Goal: Information Seeking & Learning: Check status

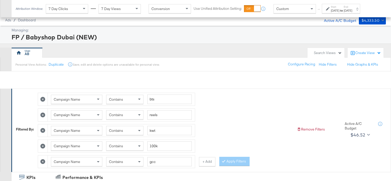
scroll to position [208, 0]
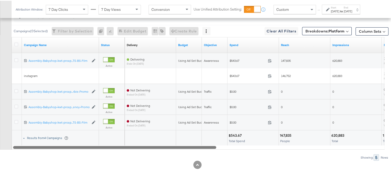
drag, startPoint x: 225, startPoint y: 145, endPoint x: 46, endPoint y: 138, distance: 179.3
click at [46, 138] on div "Campaign Name Status Delivery Sorting Unavailable Budget Objective Spend Reach …" at bounding box center [198, 92] width 373 height 112
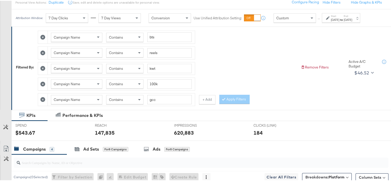
scroll to position [51, 0]
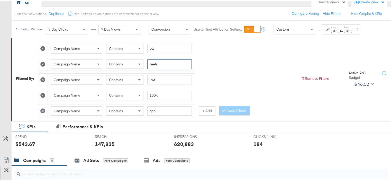
click at [157, 63] on input "reels" at bounding box center [169, 64] width 44 height 10
type input "static"
click at [227, 108] on button "Apply Filters" at bounding box center [234, 109] width 30 height 9
click at [161, 80] on input "kwt" at bounding box center [169, 79] width 44 height 10
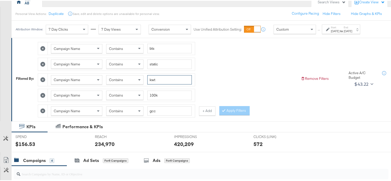
click at [161, 80] on input "kwt" at bounding box center [169, 79] width 44 height 10
type input "qat"
click at [229, 106] on button "Apply Filters" at bounding box center [234, 109] width 30 height 9
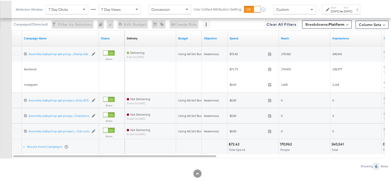
scroll to position [224, 0]
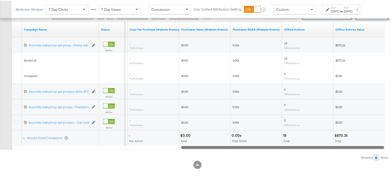
drag, startPoint x: 211, startPoint y: 145, endPoint x: 395, endPoint y: 137, distance: 184.2
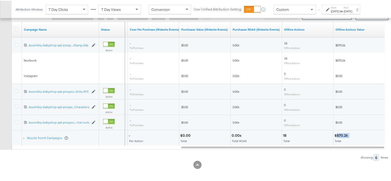
drag, startPoint x: 351, startPoint y: 133, endPoint x: 337, endPoint y: 133, distance: 13.4
click at [337, 133] on div "$870.26" at bounding box center [358, 134] width 49 height 5
copy div "870.26"
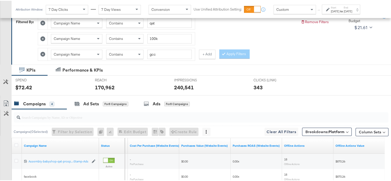
scroll to position [44, 0]
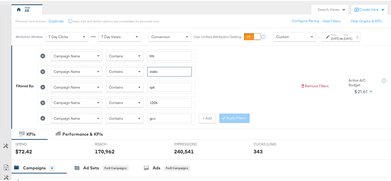
click at [163, 72] on input "static" at bounding box center [169, 71] width 44 height 10
type input "c"
click at [242, 115] on button "Apply Filters" at bounding box center [234, 117] width 30 height 9
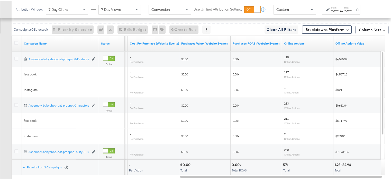
scroll to position [239, 0]
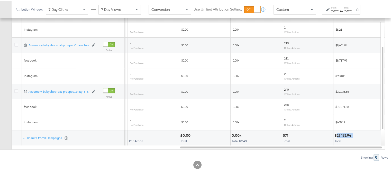
drag, startPoint x: 354, startPoint y: 132, endPoint x: 337, endPoint y: 134, distance: 17.1
click at [337, 134] on div "$25,182.94" at bounding box center [358, 134] width 49 height 5
copy div "25,182.94"
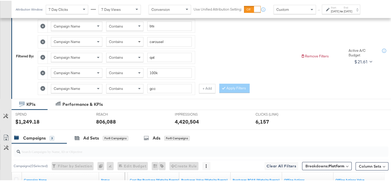
scroll to position [59, 0]
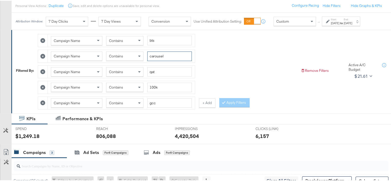
click at [154, 57] on input "carousel" at bounding box center [169, 56] width 44 height 10
type input "reels"
click at [235, 103] on button "Apply Filters" at bounding box center [234, 101] width 30 height 9
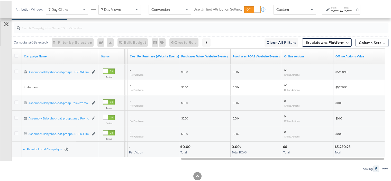
scroll to position [208, 0]
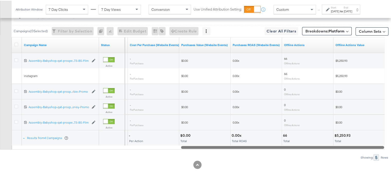
drag, startPoint x: 326, startPoint y: 145, endPoint x: 364, endPoint y: 139, distance: 38.8
click at [366, 144] on div at bounding box center [282, 146] width 203 height 4
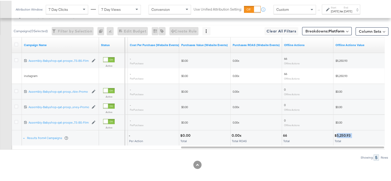
drag, startPoint x: 354, startPoint y: 133, endPoint x: 339, endPoint y: 134, distance: 14.7
click at [337, 134] on div "$5,250.93" at bounding box center [358, 134] width 49 height 5
copy div "5,250.93"
click at [193, 160] on button at bounding box center [197, 164] width 8 height 8
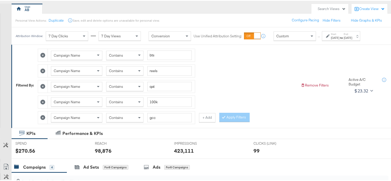
scroll to position [51, 0]
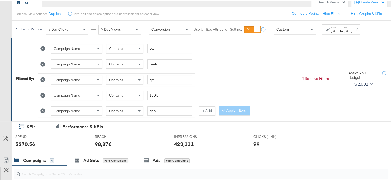
click at [125, 62] on div "Contains" at bounding box center [124, 63] width 37 height 9
click at [158, 79] on input "qat" at bounding box center [169, 79] width 44 height 10
click at [233, 107] on button "Apply Filters" at bounding box center [234, 109] width 30 height 9
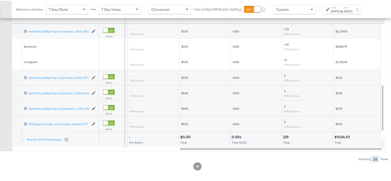
scroll to position [239, 0]
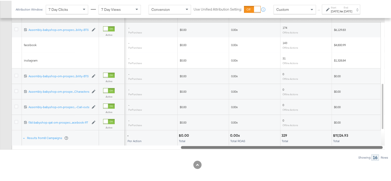
drag, startPoint x: 298, startPoint y: 145, endPoint x: 331, endPoint y: 144, distance: 32.7
click at [331, 144] on div at bounding box center [282, 146] width 202 height 4
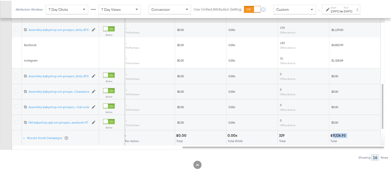
drag, startPoint x: 348, startPoint y: 133, endPoint x: 333, endPoint y: 133, distance: 15.2
click at [333, 133] on div "$11,124.93" at bounding box center [354, 134] width 49 height 5
copy div "11,124.93"
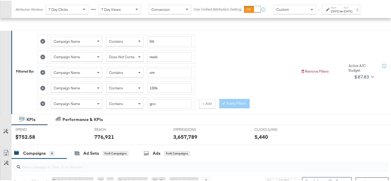
scroll to position [34, 0]
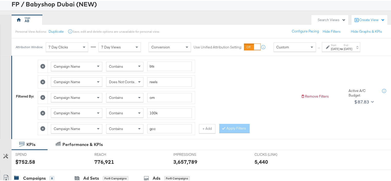
click at [125, 82] on span "Does Not Contain" at bounding box center [123, 81] width 28 height 5
click at [241, 126] on button "Apply Filters" at bounding box center [234, 127] width 30 height 9
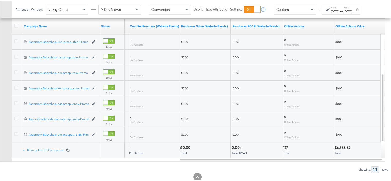
scroll to position [239, 0]
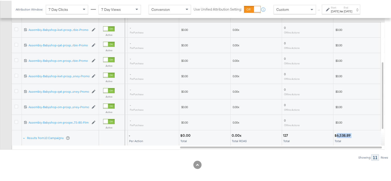
drag, startPoint x: 351, startPoint y: 132, endPoint x: 336, endPoint y: 133, distance: 15.2
click at [336, 133] on div "$6,538.89" at bounding box center [343, 134] width 18 height 5
copy div "6,538.89"
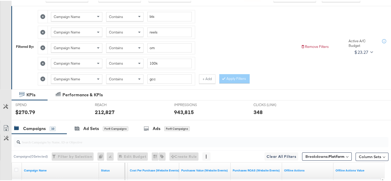
scroll to position [59, 0]
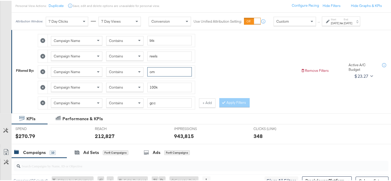
click at [158, 70] on input "om" at bounding box center [169, 71] width 44 height 10
type input "bah"
click at [226, 97] on button "Apply Filters" at bounding box center [234, 101] width 30 height 9
click at [127, 56] on div "Contains" at bounding box center [124, 55] width 37 height 9
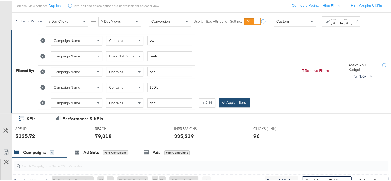
click at [243, 101] on button "Apply Filters" at bounding box center [234, 101] width 30 height 9
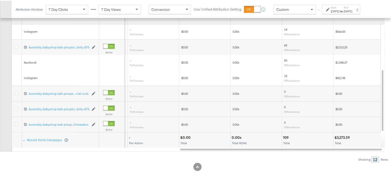
scroll to position [239, 0]
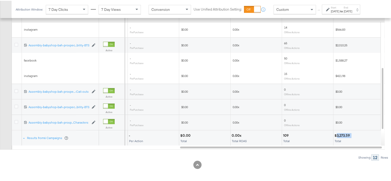
drag, startPoint x: 353, startPoint y: 131, endPoint x: 337, endPoint y: 133, distance: 15.8
click at [337, 133] on div "$3,273.59" at bounding box center [358, 134] width 49 height 5
copy div "3,273.59"
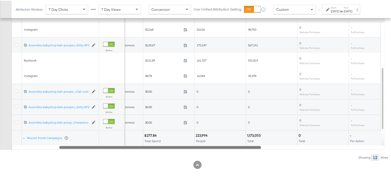
drag, startPoint x: 283, startPoint y: 145, endPoint x: 133, endPoint y: 141, distance: 150.4
click at [133, 141] on div "Campaign Name Status Objective Spend Reach Impressions Purchases (Website Event…" at bounding box center [198, 76] width 373 height 143
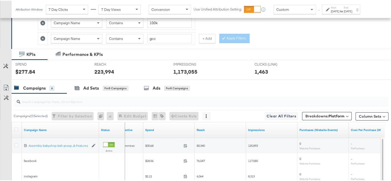
scroll to position [85, 0]
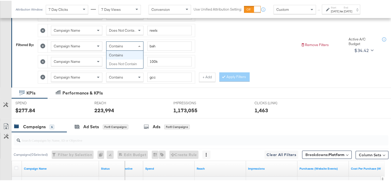
click at [126, 44] on div "Contains" at bounding box center [124, 45] width 37 height 9
click at [196, 39] on div "Campaign Name Contains bts Campaign Name Does Not Contain reels Campaign Name C…" at bounding box center [167, 44] width 259 height 78
click at [141, 28] on span at bounding box center [140, 29] width 6 height 9
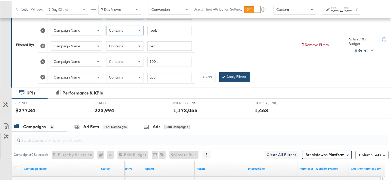
click at [245, 76] on button "Apply Filters" at bounding box center [234, 75] width 30 height 9
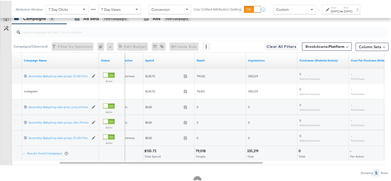
scroll to position [208, 0]
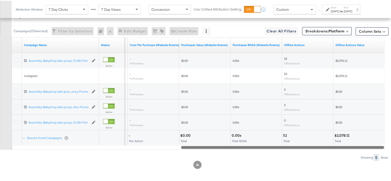
drag, startPoint x: 255, startPoint y: 144, endPoint x: 395, endPoint y: 150, distance: 139.2
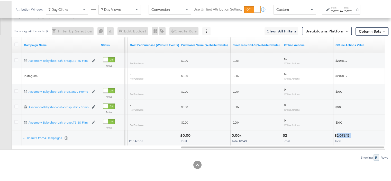
drag, startPoint x: 352, startPoint y: 133, endPoint x: 337, endPoint y: 134, distance: 14.9
click at [337, 133] on div "$2,078.12" at bounding box center [358, 134] width 49 height 5
copy div "2,078.12"
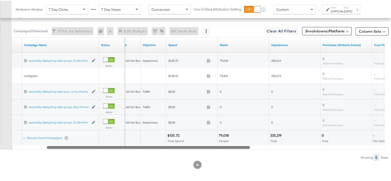
drag, startPoint x: 275, startPoint y: 144, endPoint x: 140, endPoint y: 138, distance: 135.3
click at [140, 138] on div "Campaign Name Status Budget Objective Spend Reach Impressions Purchases (Websit…" at bounding box center [198, 92] width 373 height 112
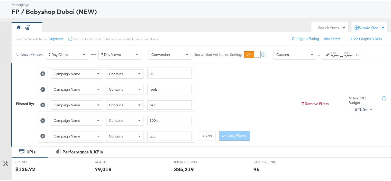
scroll to position [26, 0]
click at [158, 119] on input "100k" at bounding box center [169, 120] width 44 height 10
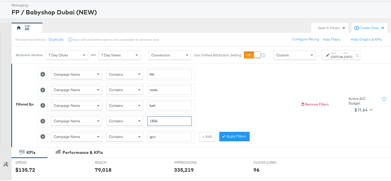
type input "180k"
click at [42, 103] on icon at bounding box center [42, 104] width 5 height 5
type input "180k"
type input "gcc"
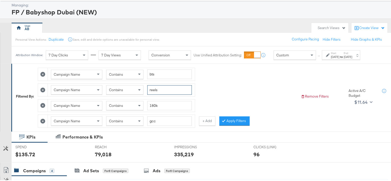
click at [161, 90] on input "reels" at bounding box center [169, 89] width 44 height 10
type input "static"
click at [161, 74] on input "bts" at bounding box center [169, 74] width 44 height 10
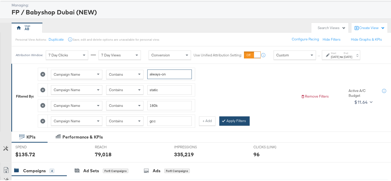
type input "always-on"
click at [235, 119] on button "Apply Filters" at bounding box center [234, 119] width 30 height 9
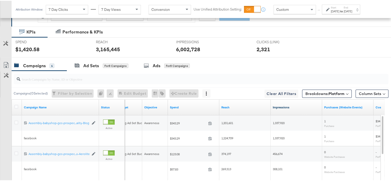
scroll to position [224, 0]
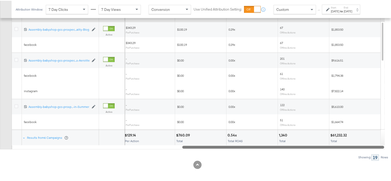
drag, startPoint x: 237, startPoint y: 144, endPoint x: 376, endPoint y: 142, distance: 139.1
click at [376, 142] on div "Campaign Name Status Cost Per Purchase (Website Events) Purchases Value (Websit…" at bounding box center [198, 76] width 373 height 143
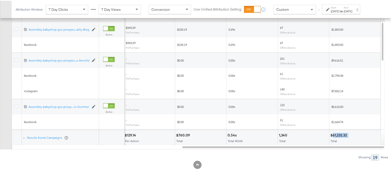
drag, startPoint x: 349, startPoint y: 132, endPoint x: 333, endPoint y: 134, distance: 16.1
click at [333, 134] on div "$61,232.32" at bounding box center [354, 134] width 49 height 5
copy div "61,232.32"
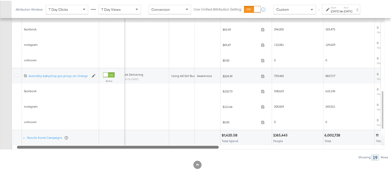
drag, startPoint x: 266, startPoint y: 145, endPoint x: 101, endPoint y: 148, distance: 164.8
click at [101, 148] on div "Campaigns ( 0 Selected) Filter by Selection Filter 0 campaigns 0 Rename 0 campa…" at bounding box center [194, 68] width 388 height 183
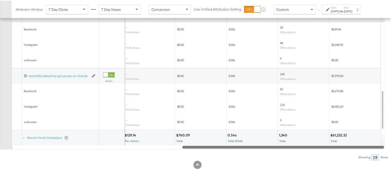
drag, startPoint x: 214, startPoint y: 145, endPoint x: 395, endPoint y: 146, distance: 180.2
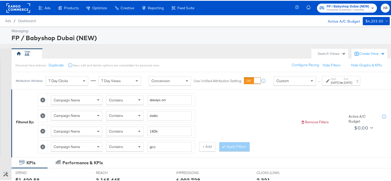
scroll to position [26, 0]
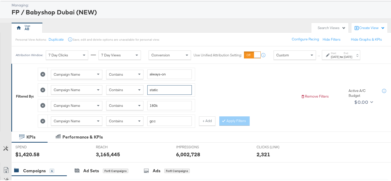
click at [160, 87] on input "static" at bounding box center [169, 89] width 44 height 10
click at [232, 116] on button "Apply Filters" at bounding box center [234, 119] width 30 height 9
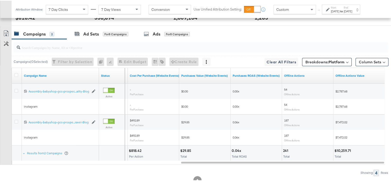
scroll to position [178, 0]
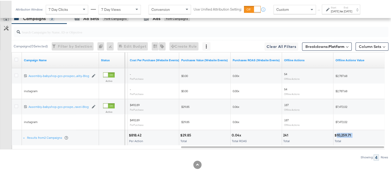
drag, startPoint x: 357, startPoint y: 132, endPoint x: 336, endPoint y: 134, distance: 20.7
click at [336, 134] on div "$10,259.71" at bounding box center [358, 134] width 49 height 5
copy div "10,259.71"
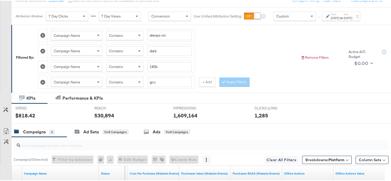
scroll to position [26, 0]
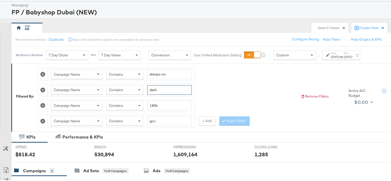
click at [157, 89] on input "dark" at bounding box center [169, 89] width 44 height 10
click at [231, 118] on button "Apply Filters" at bounding box center [234, 119] width 30 height 9
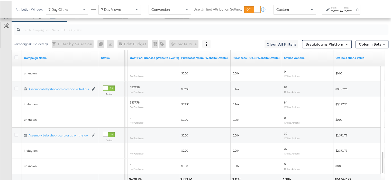
scroll to position [224, 0]
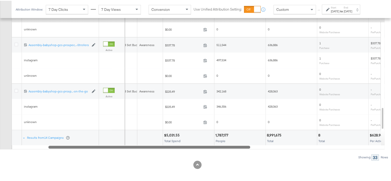
drag, startPoint x: 281, startPoint y: 145, endPoint x: 141, endPoint y: 144, distance: 139.3
click at [141, 144] on div at bounding box center [149, 146] width 202 height 4
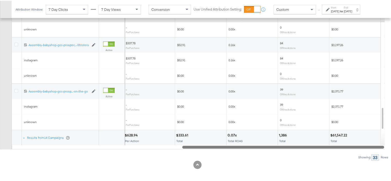
drag, startPoint x: 243, startPoint y: 145, endPoint x: 395, endPoint y: 142, distance: 152.0
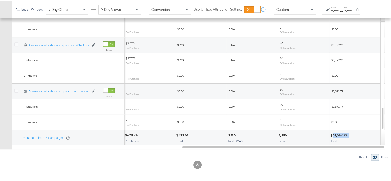
drag, startPoint x: 351, startPoint y: 133, endPoint x: 333, endPoint y: 133, distance: 18.0
click at [333, 133] on div "$61,547.22" at bounding box center [354, 134] width 49 height 5
copy div "61,547.22"
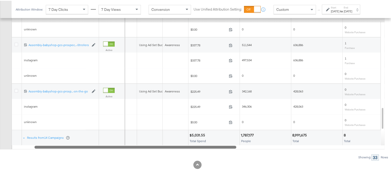
drag, startPoint x: 248, startPoint y: 146, endPoint x: 101, endPoint y: 143, distance: 147.6
click at [101, 143] on div "Campaign Name Status Delivery Sorting Unavailable Budget Objective Spend Reach …" at bounding box center [198, 76] width 373 height 143
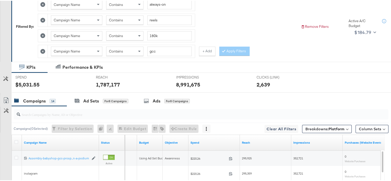
scroll to position [18, 0]
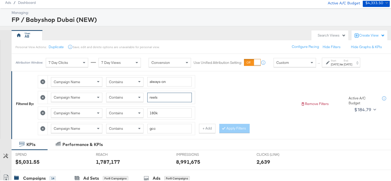
click at [159, 94] on input "reels" at bounding box center [169, 97] width 44 height 10
type input "carousel"
click at [236, 126] on button "Apply Filters" at bounding box center [234, 127] width 30 height 9
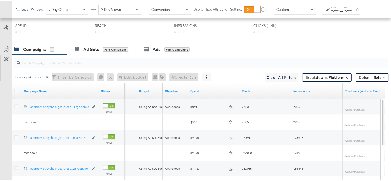
scroll to position [224, 0]
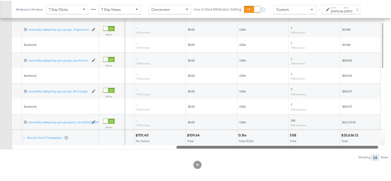
drag, startPoint x: 227, startPoint y: 144, endPoint x: 374, endPoint y: 148, distance: 146.6
click at [374, 148] on div "Campaigns ( 0 Selected) Filter by Selection Filter 0 campaigns 0 Rename 0 campa…" at bounding box center [194, 68] width 388 height 183
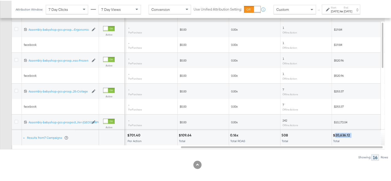
drag, startPoint x: 352, startPoint y: 134, endPoint x: 336, endPoint y: 134, distance: 16.2
click at [336, 134] on div "$20,636.12" at bounding box center [357, 134] width 49 height 5
